Goal: Browse casually

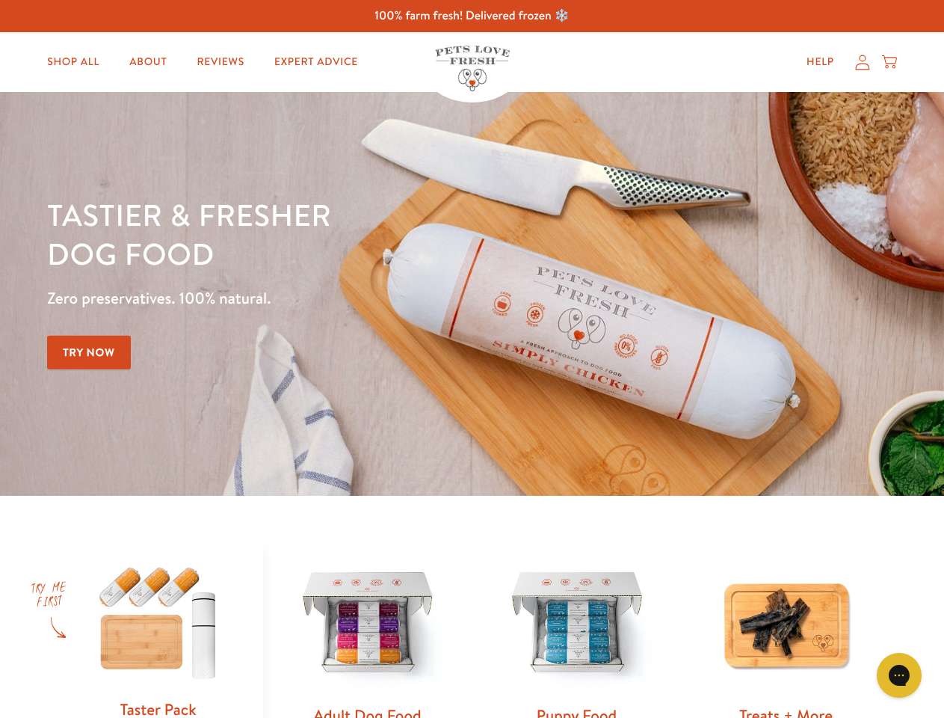
click at [472, 359] on div "Tastier & fresher dog food Zero preservatives. 100% natural. Try Now" at bounding box center [330, 293] width 567 height 197
click at [899, 675] on icon "Gorgias live chat" at bounding box center [899, 675] width 14 height 14
